Goal: Task Accomplishment & Management: Complete application form

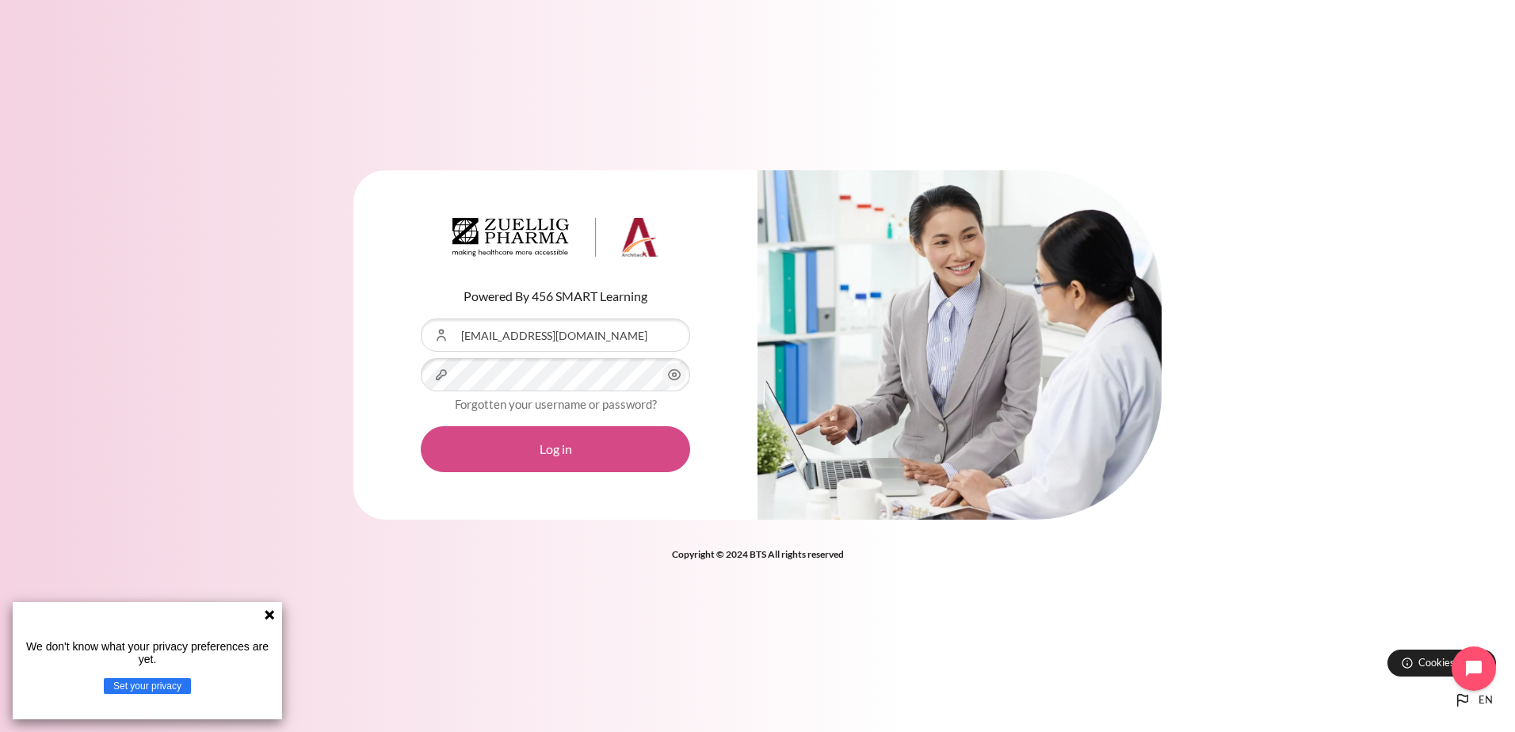
click at [605, 439] on button "Log in" at bounding box center [555, 449] width 269 height 46
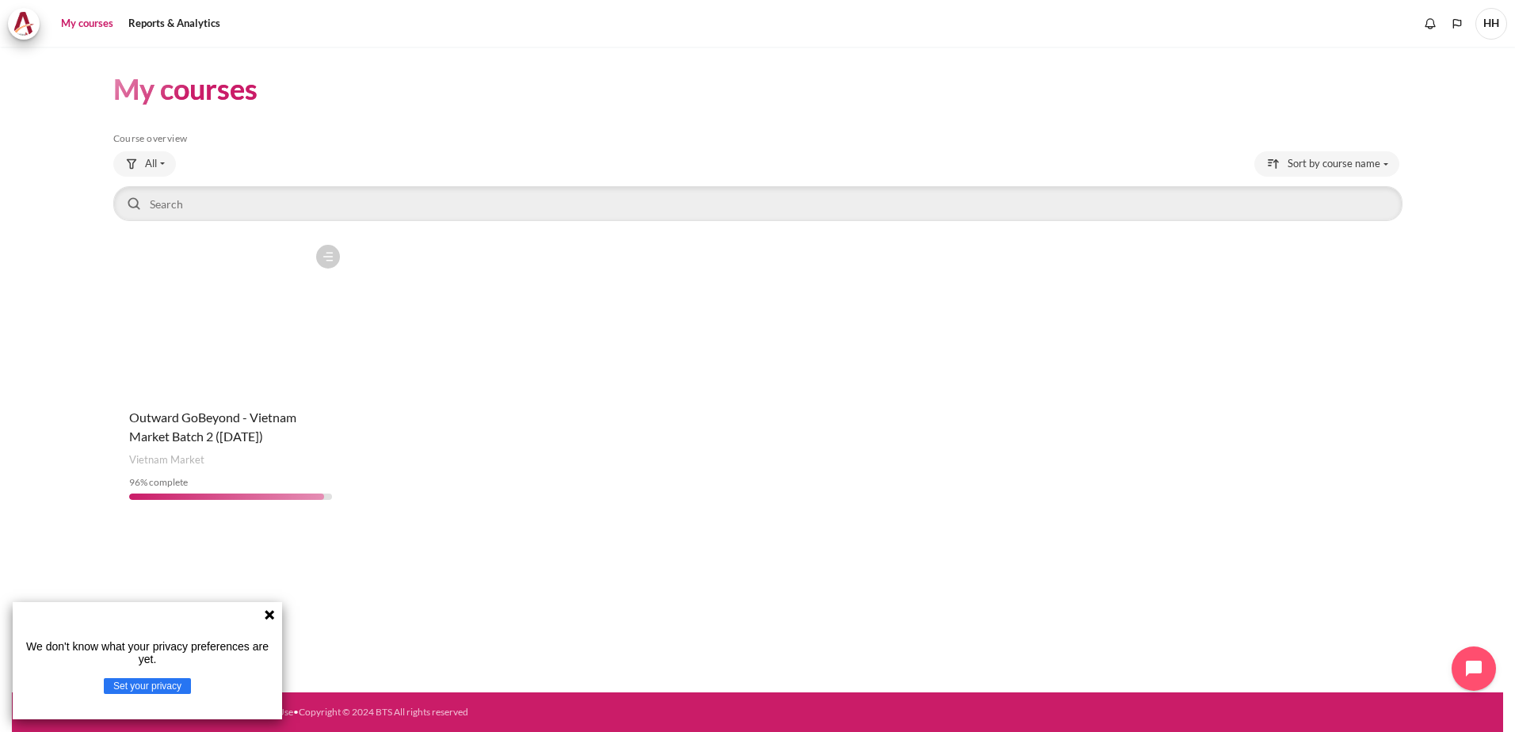
click at [272, 616] on icon at bounding box center [270, 615] width 10 height 10
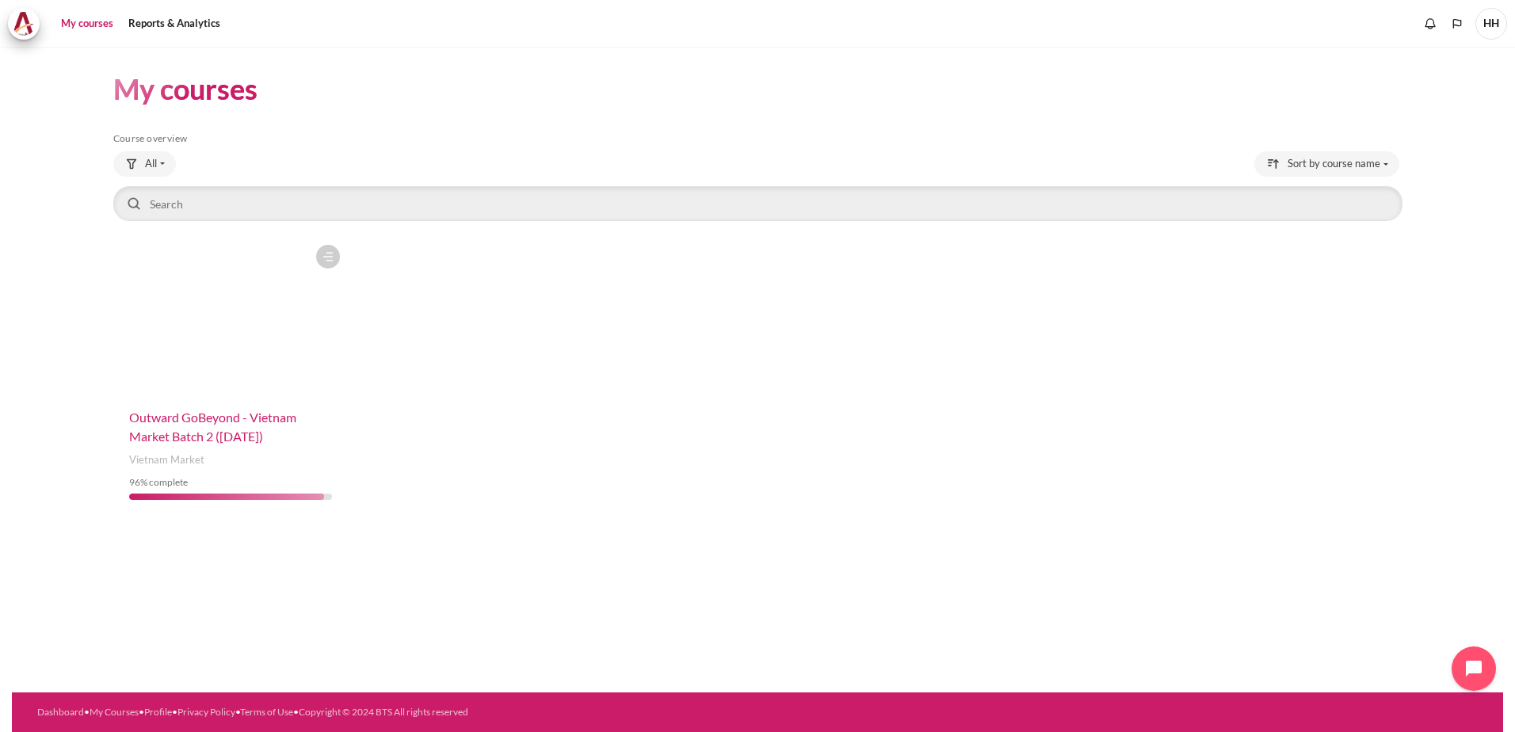
click at [246, 424] on span "Outward GoBeyond - Vietnam Market Batch 2 ([DATE])" at bounding box center [212, 427] width 167 height 34
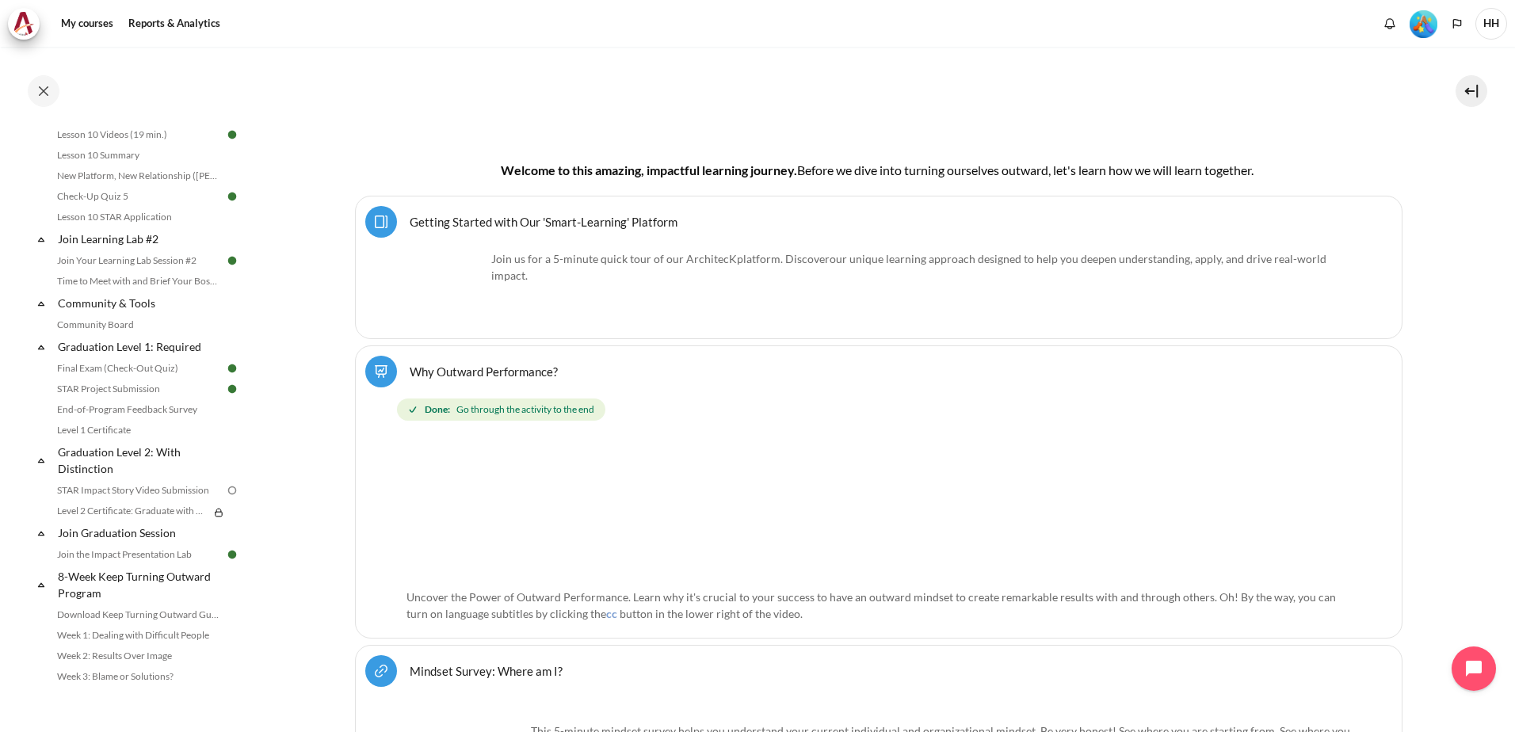
scroll to position [1684, 0]
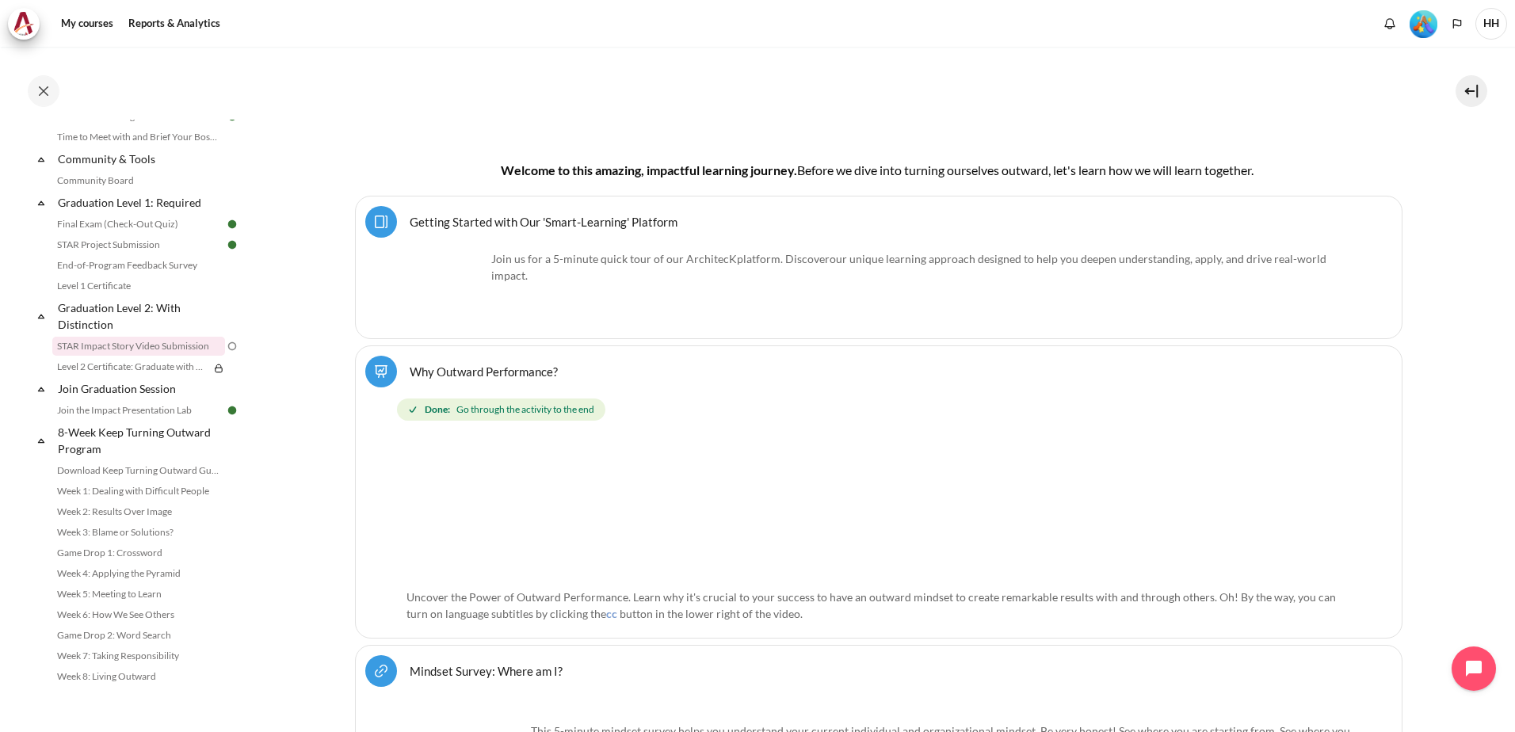
click at [160, 342] on link "STAR Impact Story Video Submission" at bounding box center [138, 346] width 173 height 19
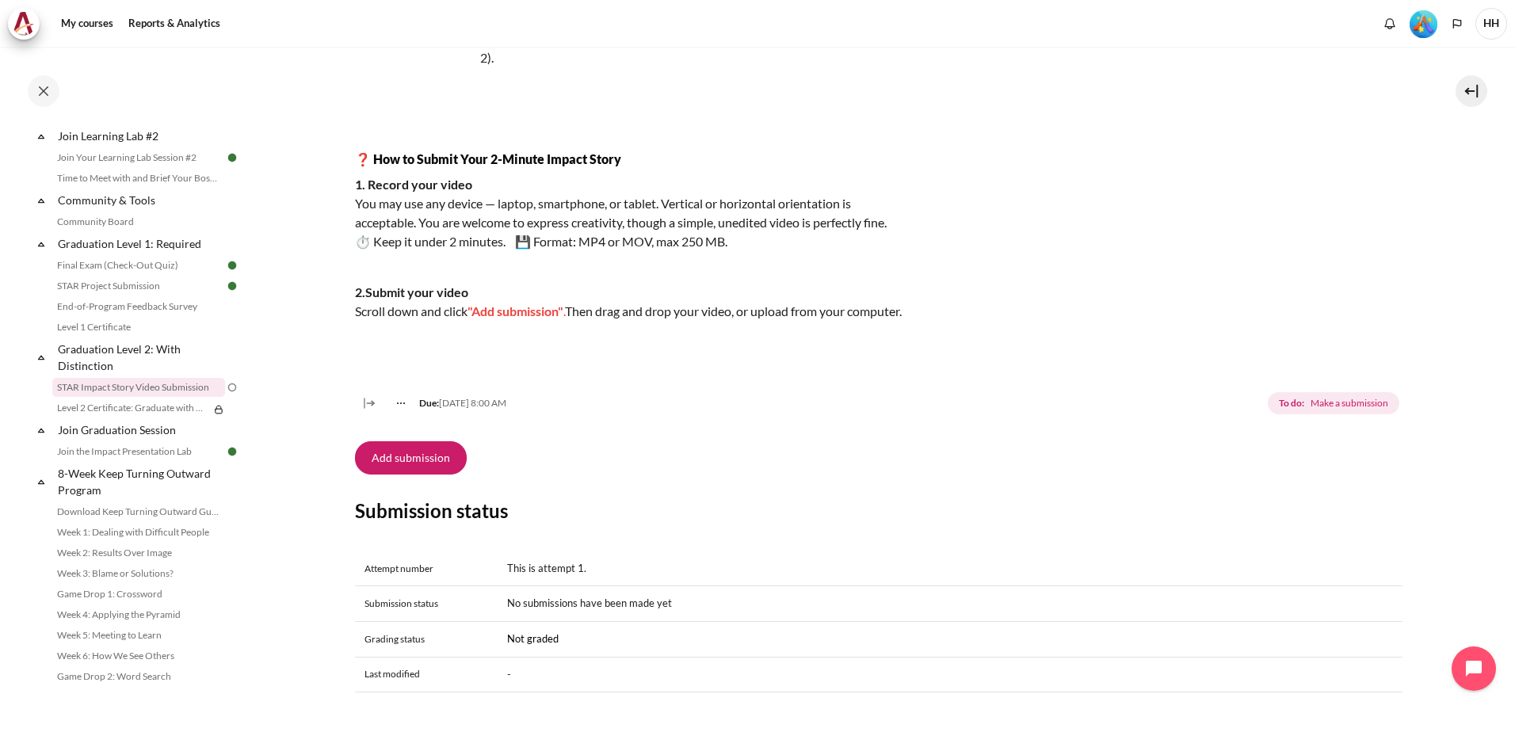
scroll to position [238, 0]
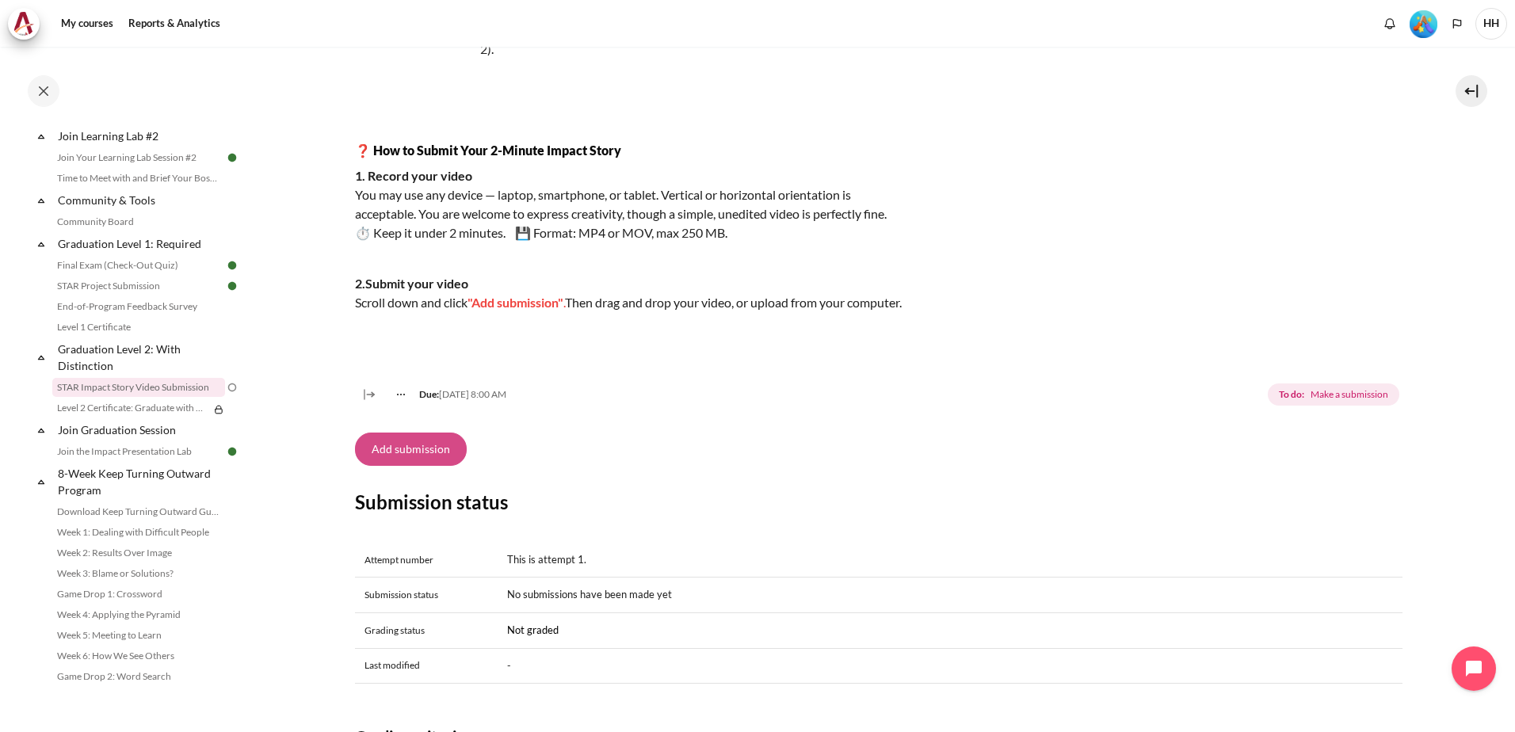
click at [426, 466] on button "Add submission" at bounding box center [411, 449] width 112 height 33
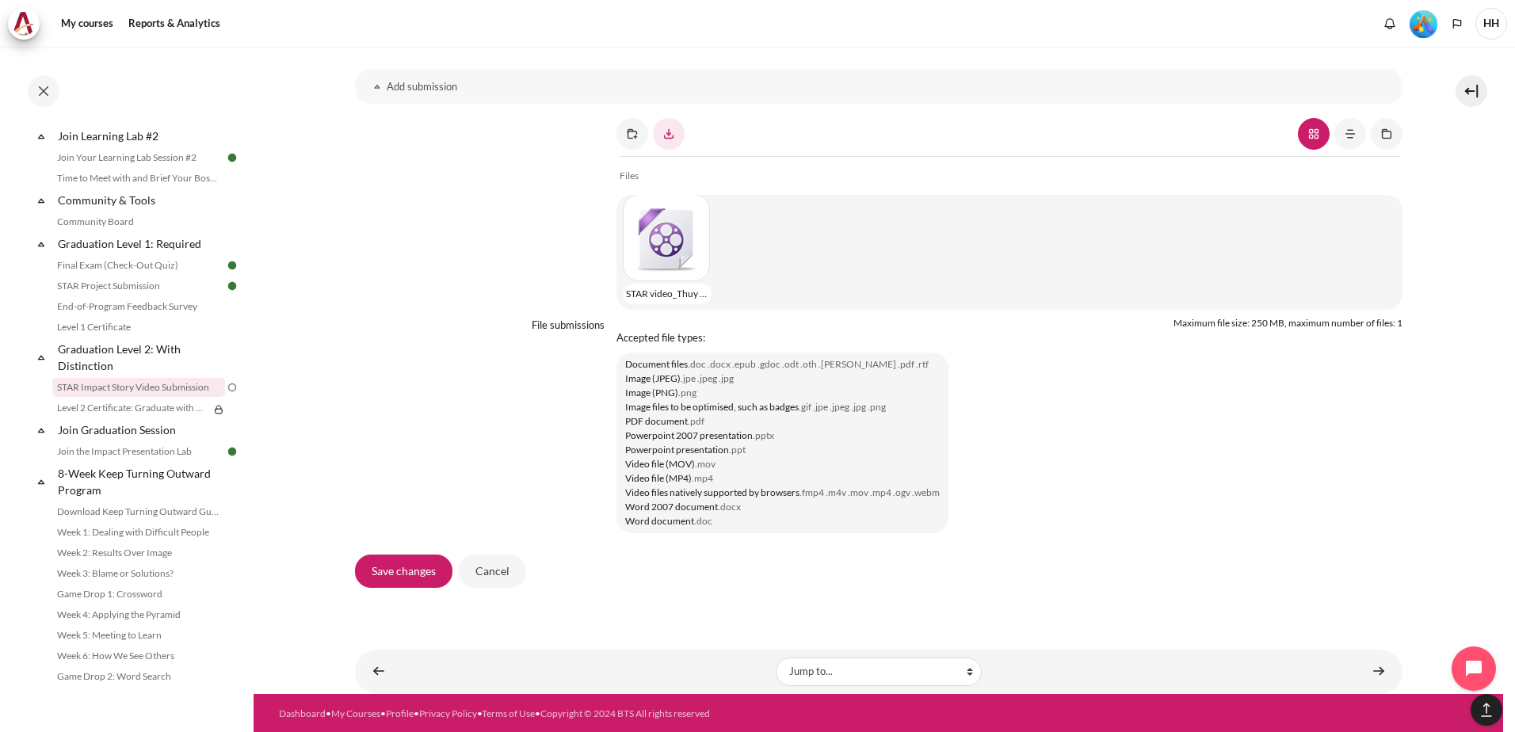
scroll to position [1268, 0]
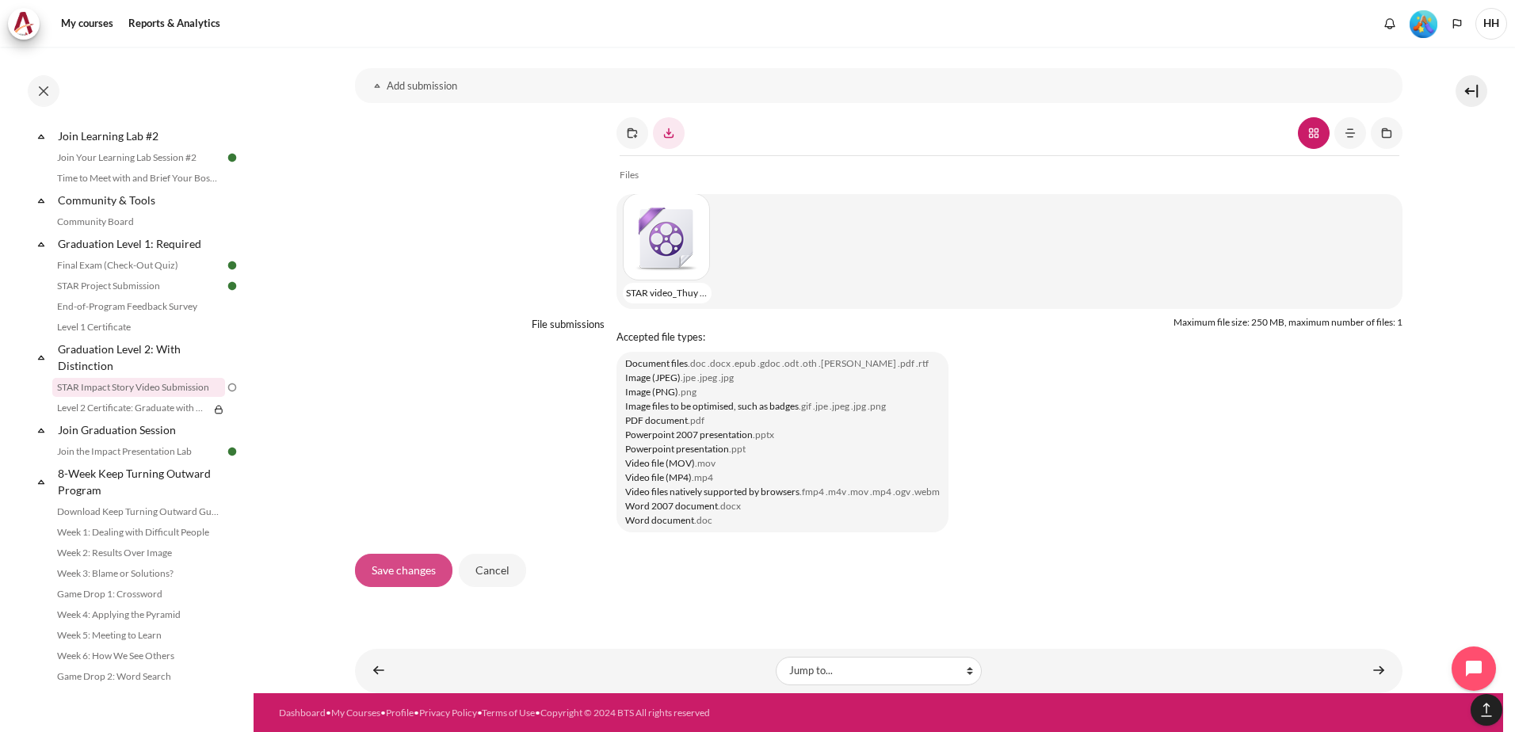
click at [424, 587] on input "Save changes" at bounding box center [403, 570] width 97 height 33
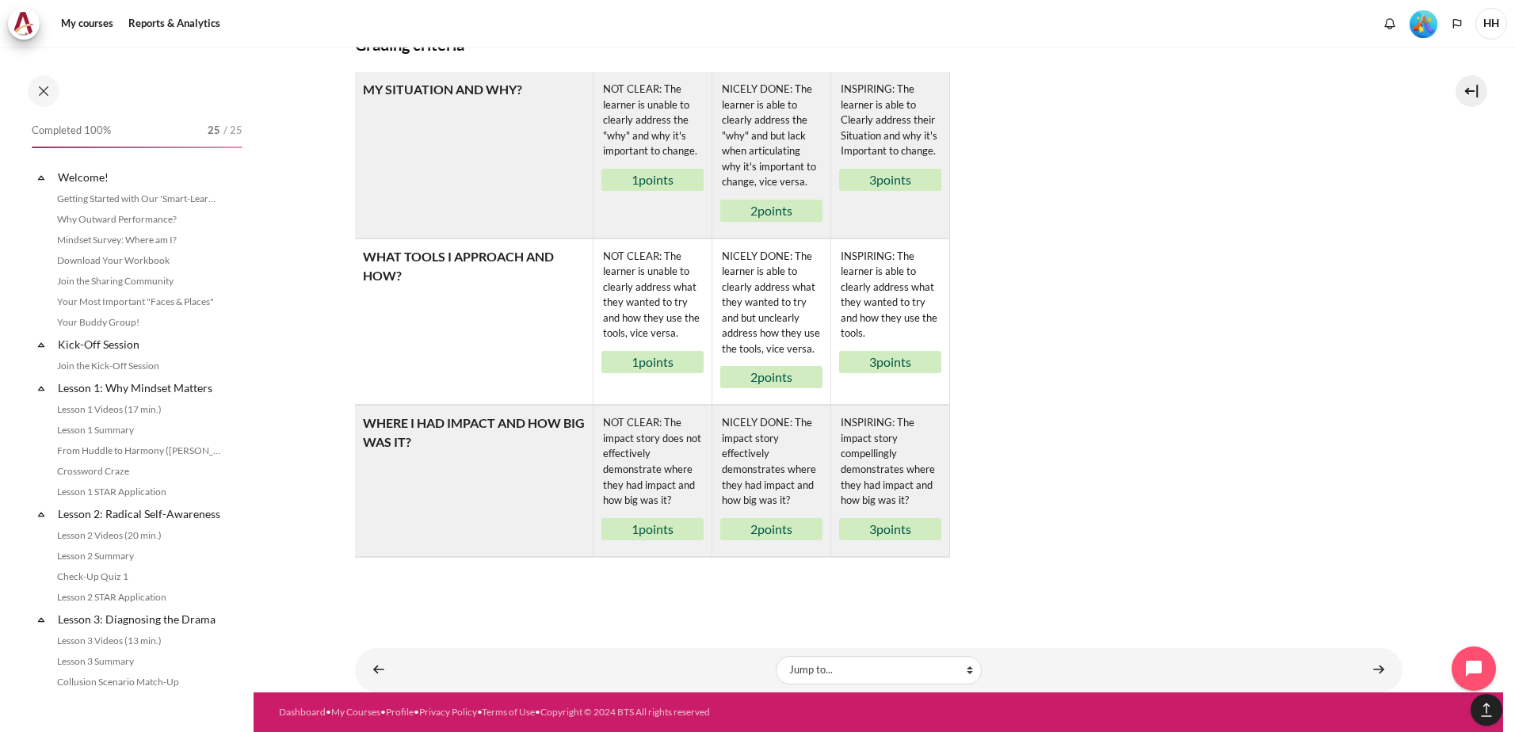
scroll to position [1626, 0]
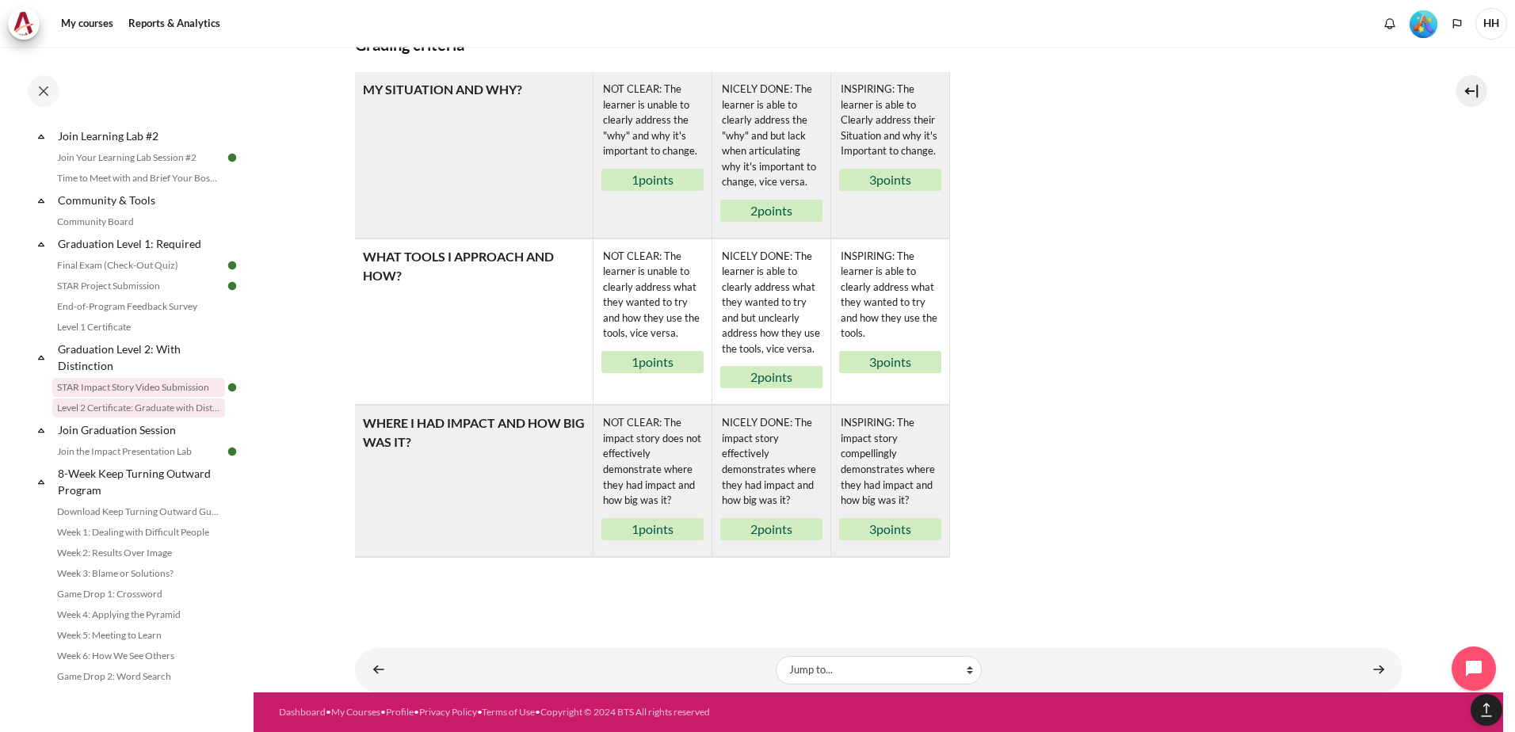
click at [146, 418] on link "Level 2 Certificate: Graduate with Distinction" at bounding box center [138, 408] width 173 height 19
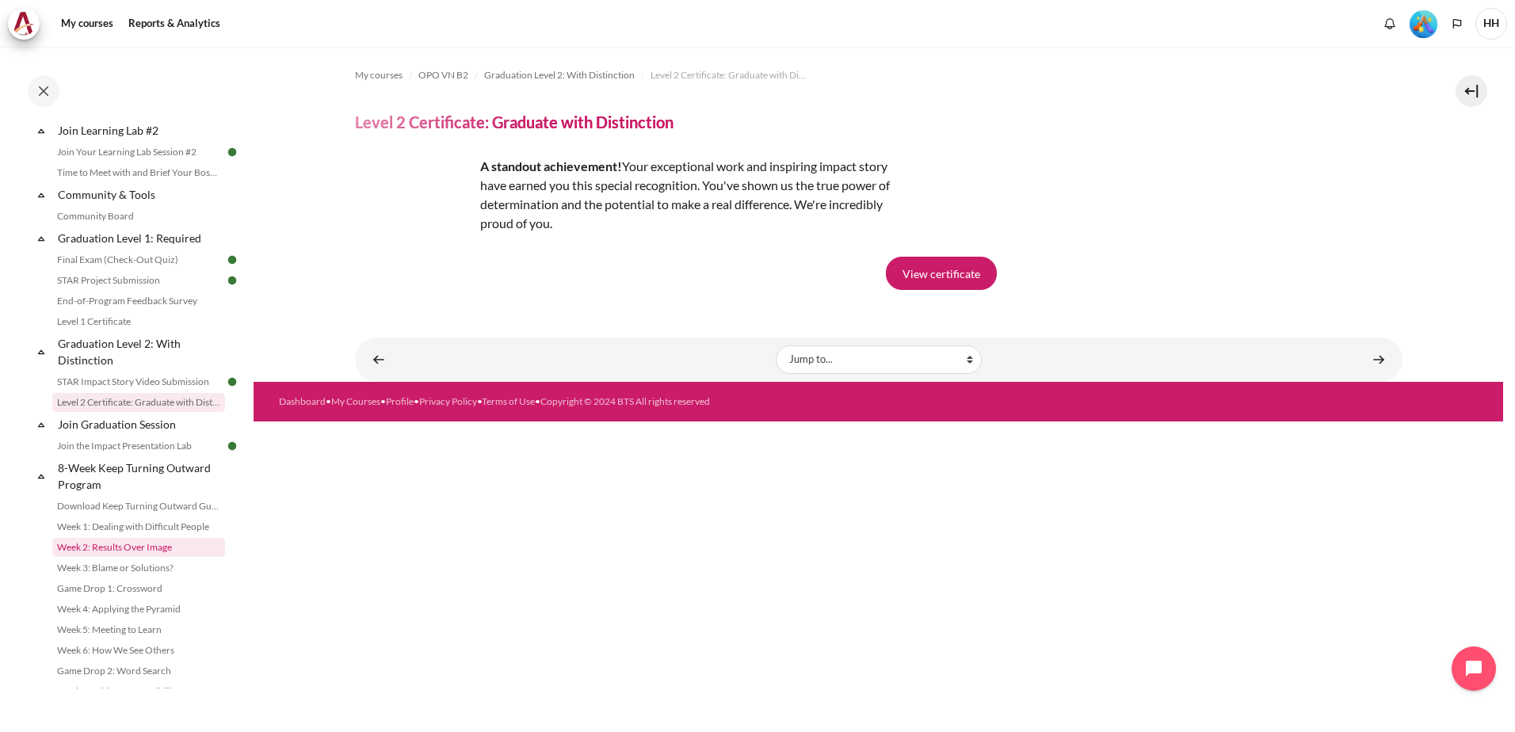
scroll to position [1684, 0]
